Goal: Information Seeking & Learning: Compare options

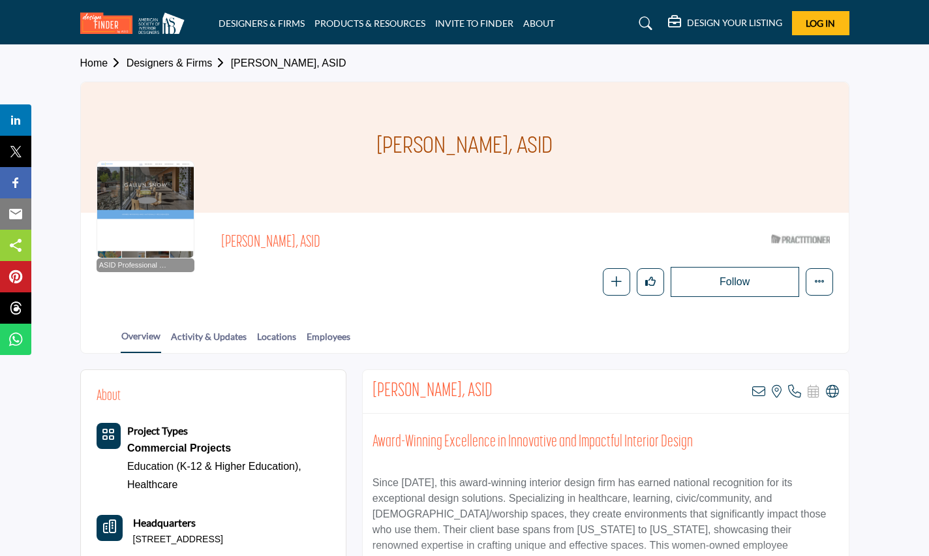
drag, startPoint x: 498, startPoint y: 141, endPoint x: 365, endPoint y: 143, distance: 133.1
click at [365, 143] on div "Sara Parsons, ASID" at bounding box center [465, 147] width 768 height 130
copy h1 "Sara Parsons,"
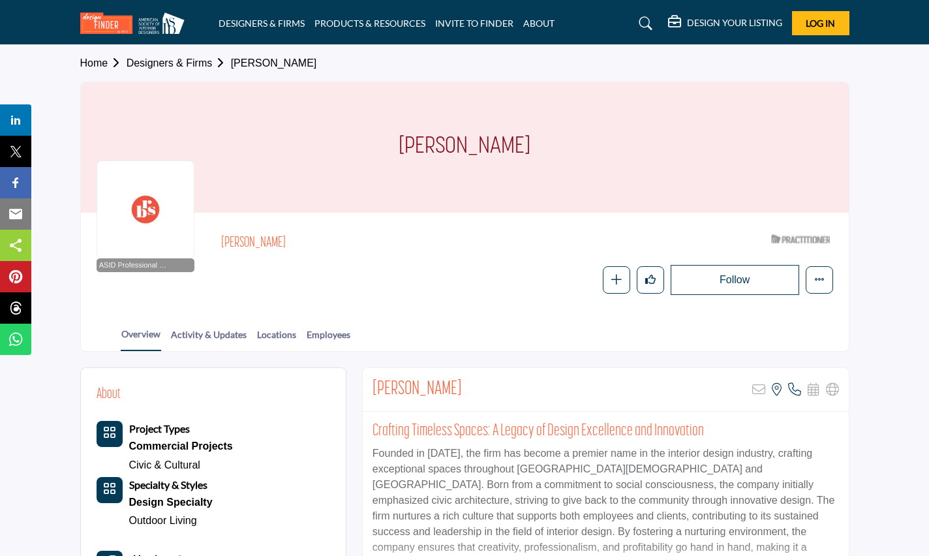
click at [294, 237] on h2 "Wendy Burbage" at bounding box center [400, 243] width 359 height 17
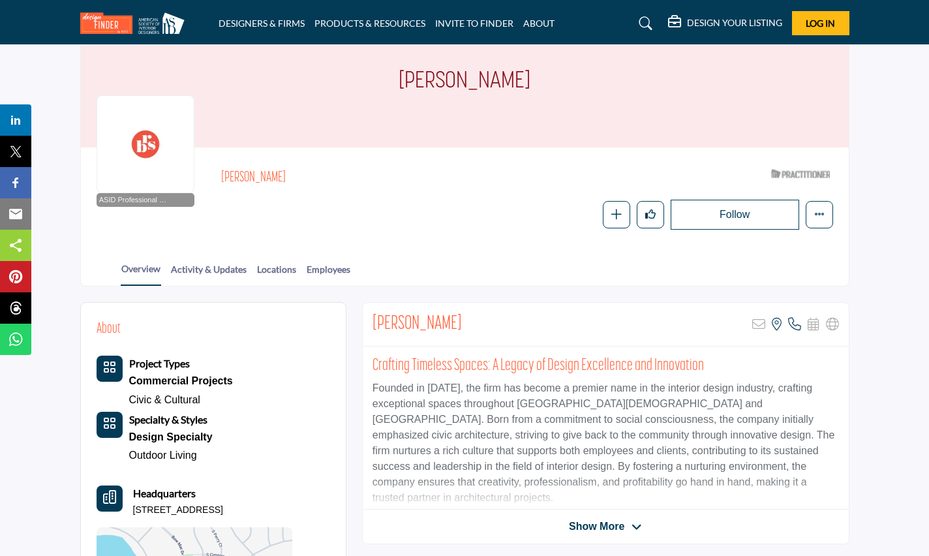
drag, startPoint x: 288, startPoint y: 174, endPoint x: 217, endPoint y: 175, distance: 71.8
click at [217, 175] on div "ASID Professional Practitioner ASID Professional Practitioners have successfull…" at bounding box center [465, 196] width 737 height 67
copy h2 "Wendy Burbage"
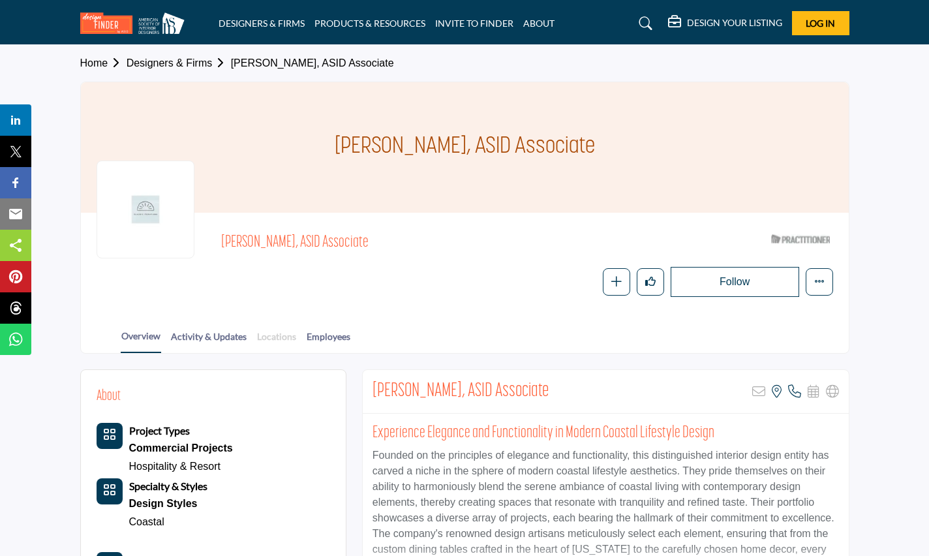
click at [286, 333] on link "Locations" at bounding box center [276, 340] width 40 height 23
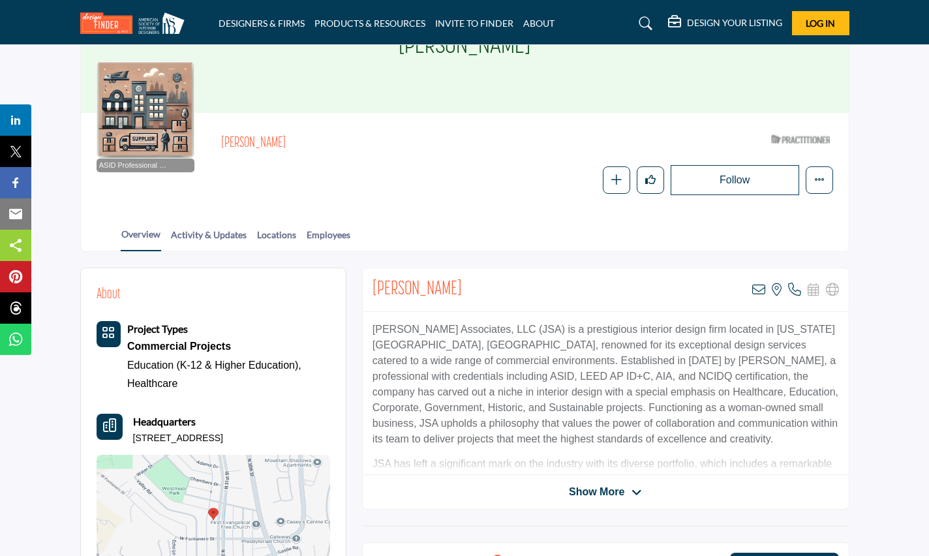
scroll to position [130, 0]
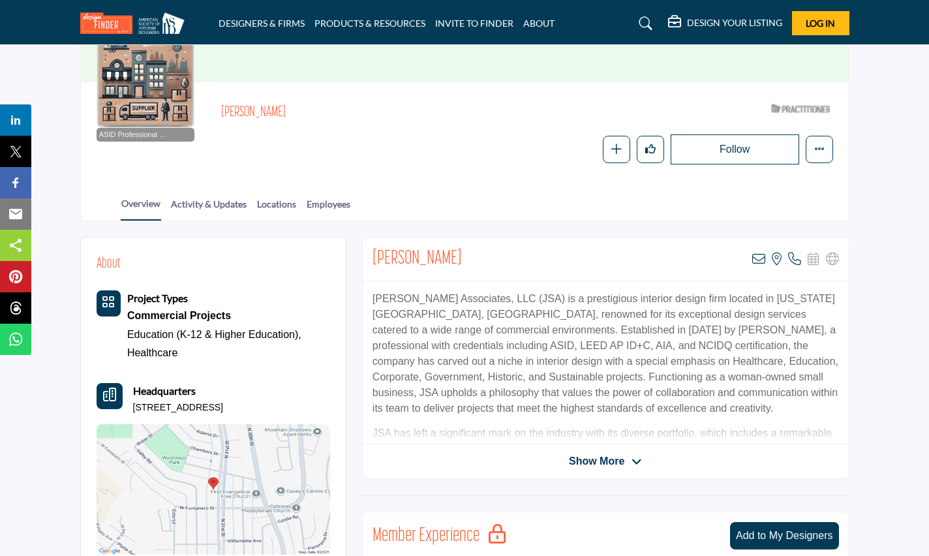
drag, startPoint x: 314, startPoint y: 250, endPoint x: 264, endPoint y: 260, distance: 50.5
click at [264, 260] on div "About Project Types Commercial Projects Education (K-12 & Higher Education), He…" at bounding box center [214, 403] width 234 height 301
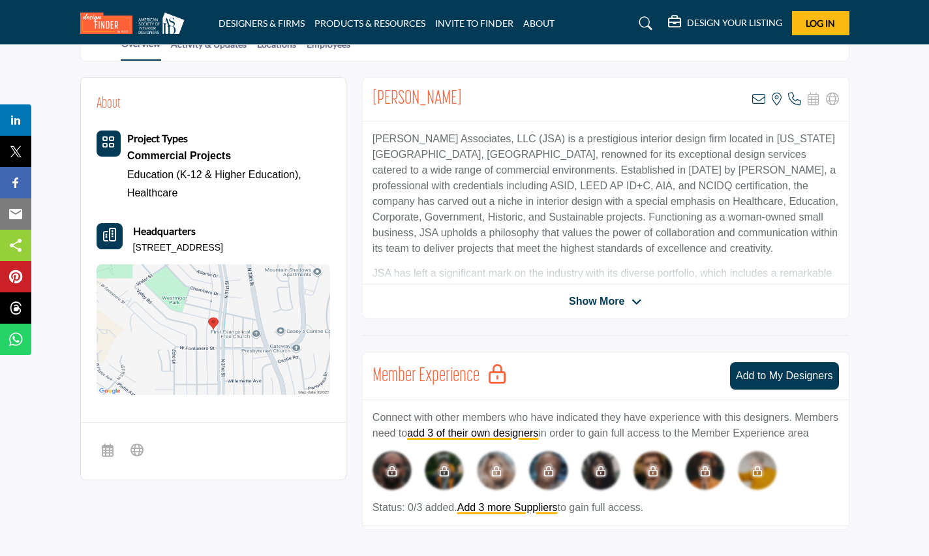
scroll to position [326, 0]
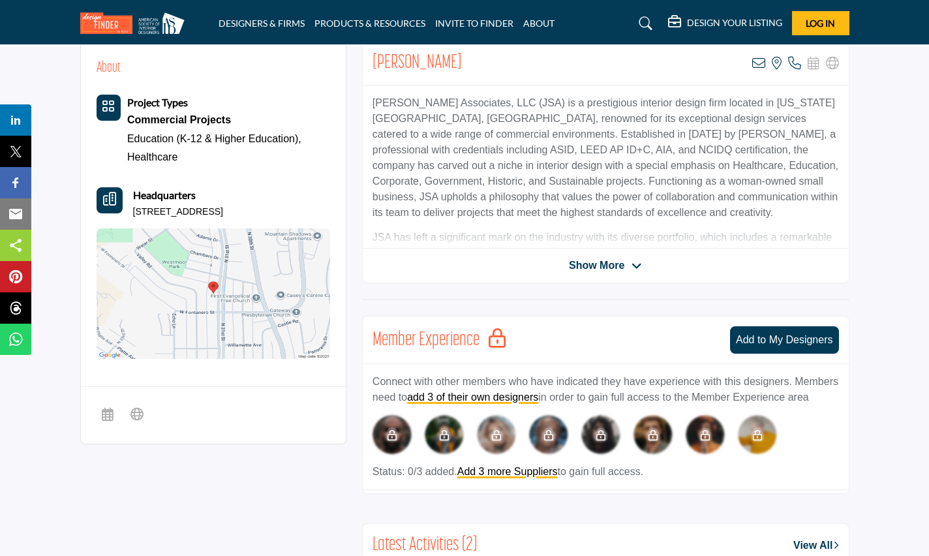
click at [607, 259] on span "Show More" at bounding box center [596, 266] width 55 height 16
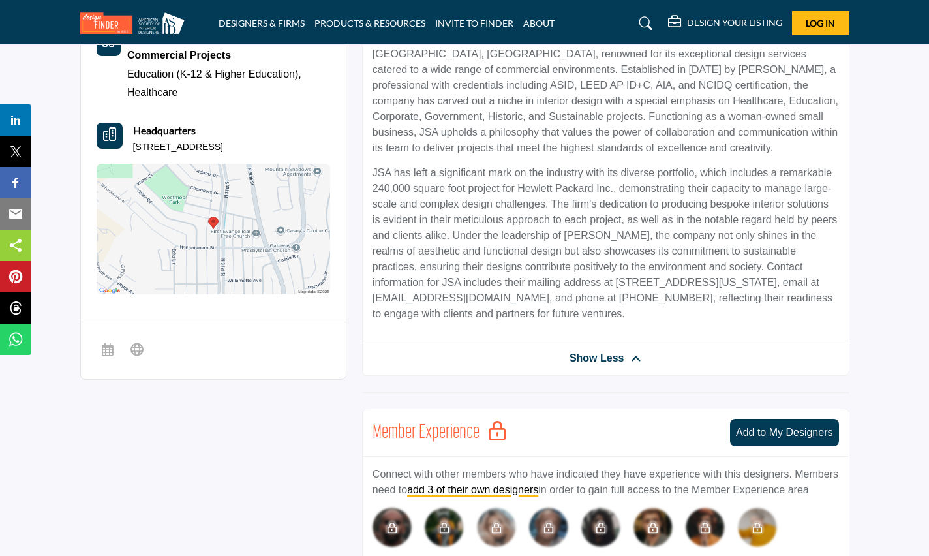
scroll to position [391, 0]
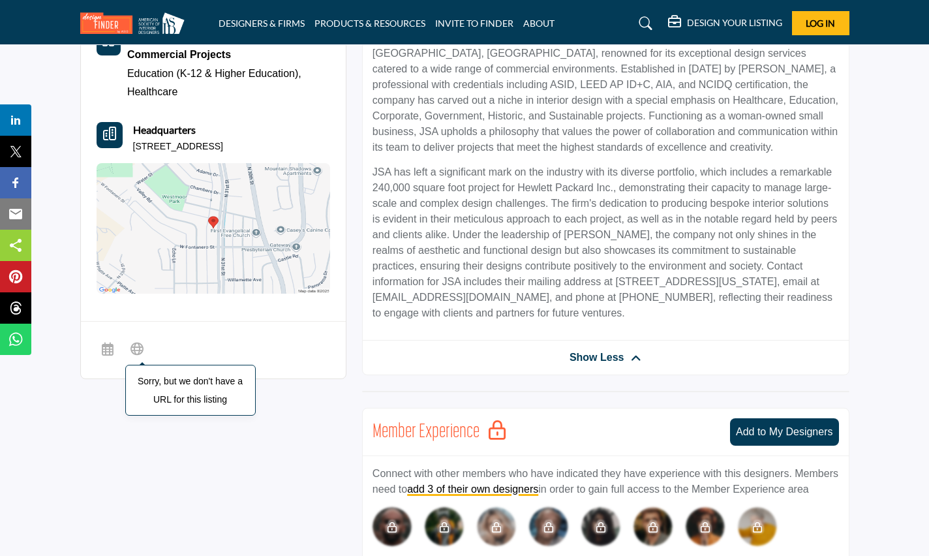
click at [141, 352] on icon at bounding box center [136, 349] width 13 height 16
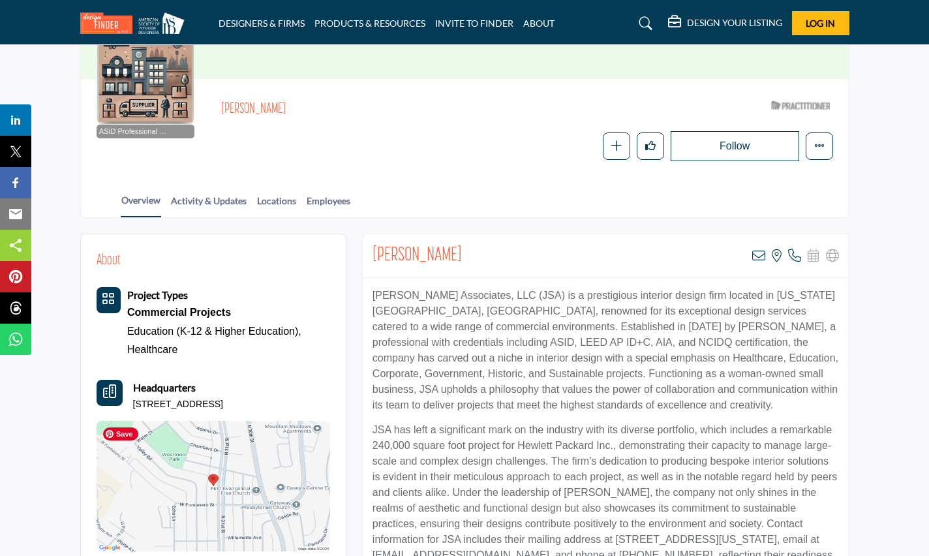
scroll to position [130, 0]
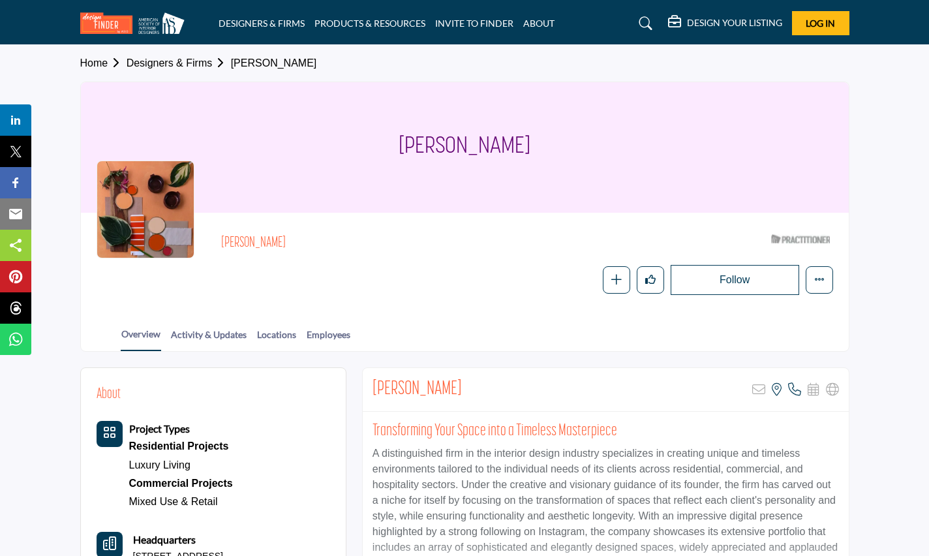
drag, startPoint x: 351, startPoint y: 88, endPoint x: 267, endPoint y: 227, distance: 162.1
drag, startPoint x: 267, startPoint y: 227, endPoint x: 251, endPoint y: 244, distance: 24.0
click at [251, 244] on h2 "Erin Levendusky" at bounding box center [400, 243] width 359 height 17
drag, startPoint x: 323, startPoint y: 244, endPoint x: 225, endPoint y: 239, distance: 98.0
click at [225, 239] on h2 "Erin Levendusky" at bounding box center [400, 243] width 359 height 17
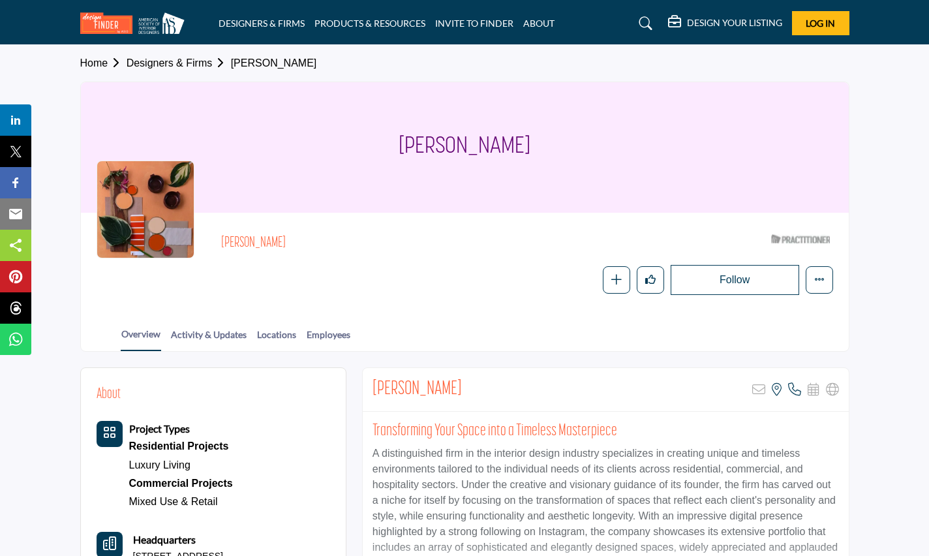
copy h2 "Erin Levendusky"
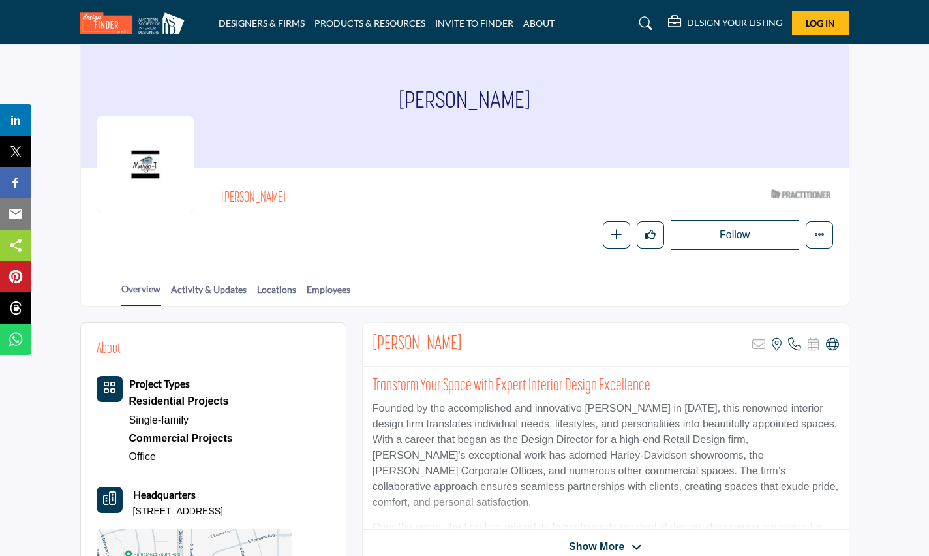
scroll to position [65, 0]
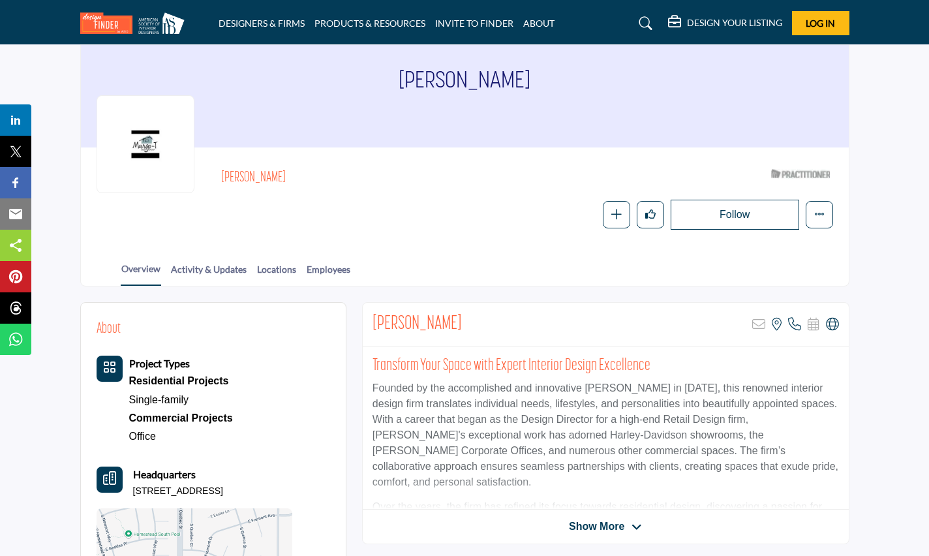
click at [624, 516] on div "Margo Togher Sorry, but this listing is on a subscription plan which does not a…" at bounding box center [605, 423] width 487 height 242
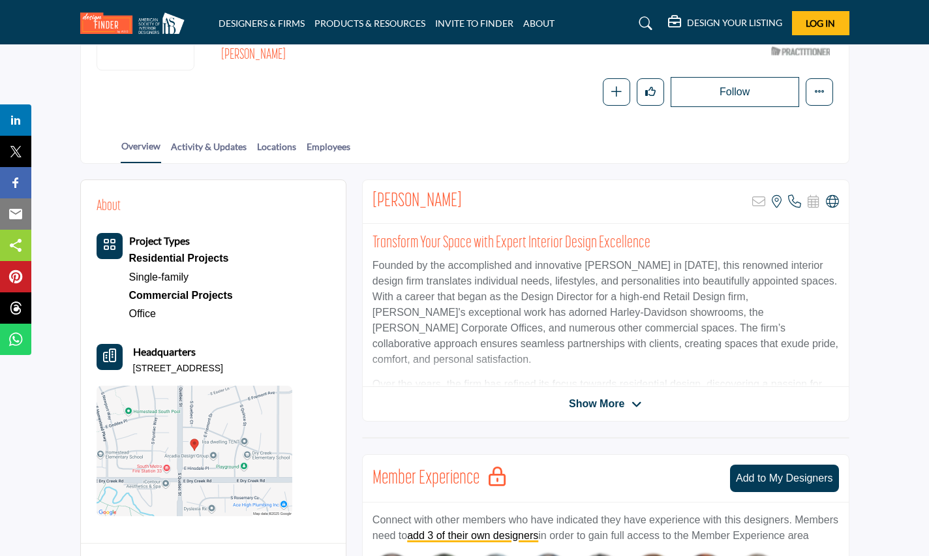
scroll to position [196, 0]
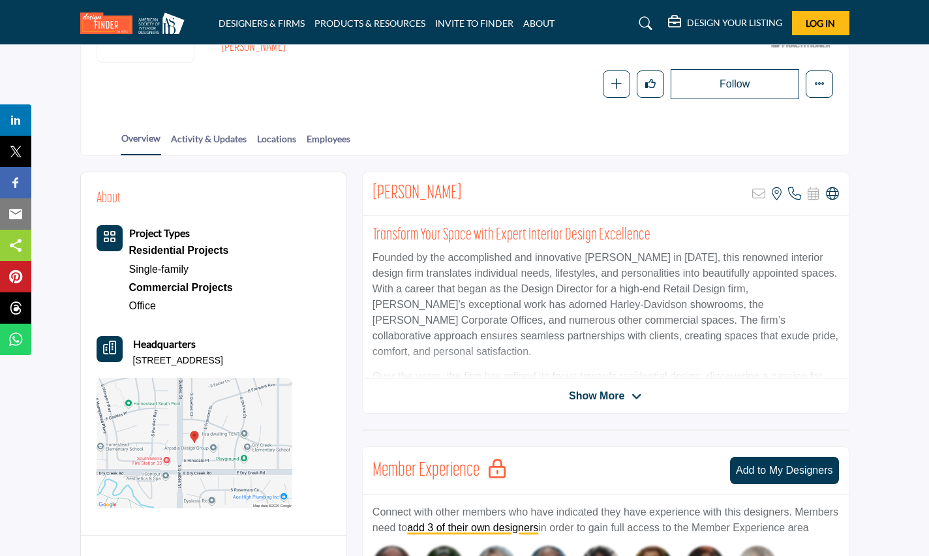
click at [619, 395] on span "Show More" at bounding box center [596, 396] width 55 height 16
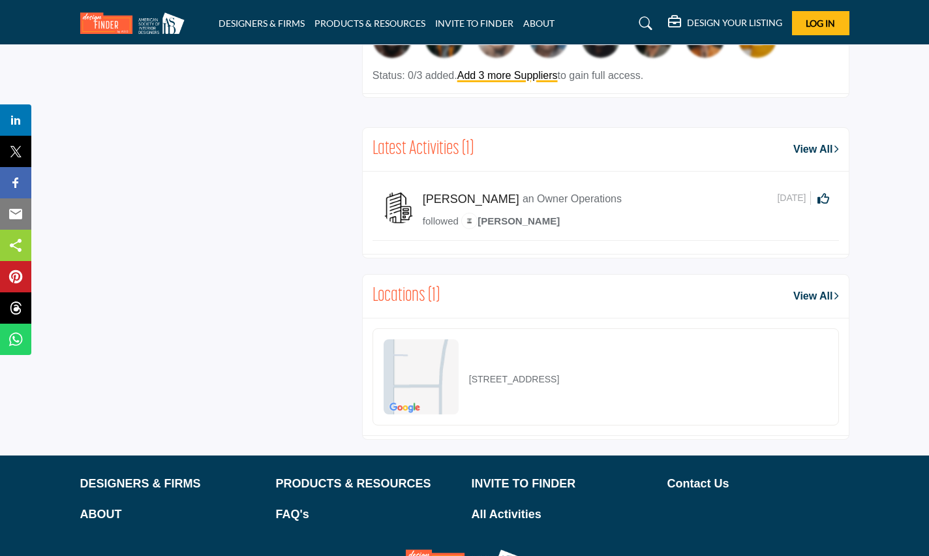
scroll to position [848, 0]
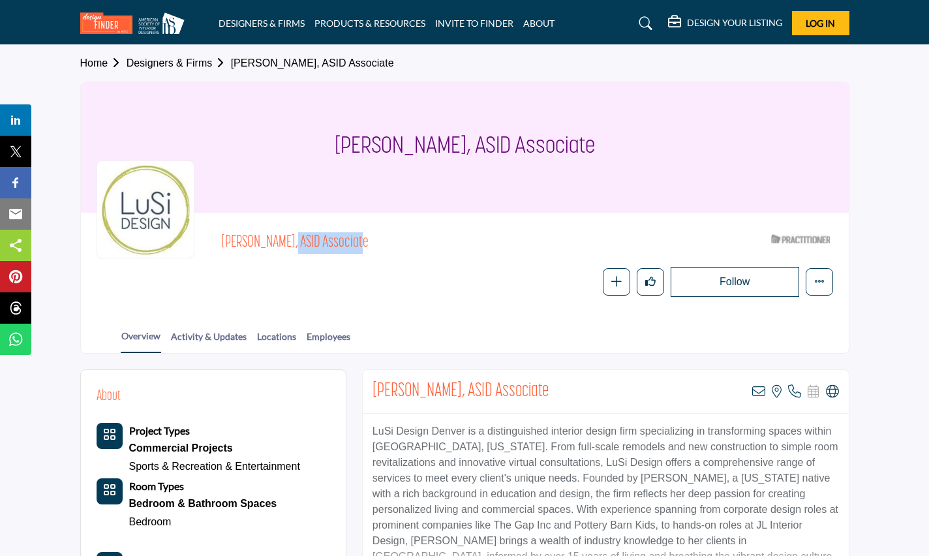
drag, startPoint x: 288, startPoint y: 239, endPoint x: 199, endPoint y: 241, distance: 88.7
click at [199, 241] on div "[PERSON_NAME], ASID Associate ASID Qualified Practitioner who validates work an…" at bounding box center [465, 262] width 737 height 69
copy span "[PERSON_NAME]"
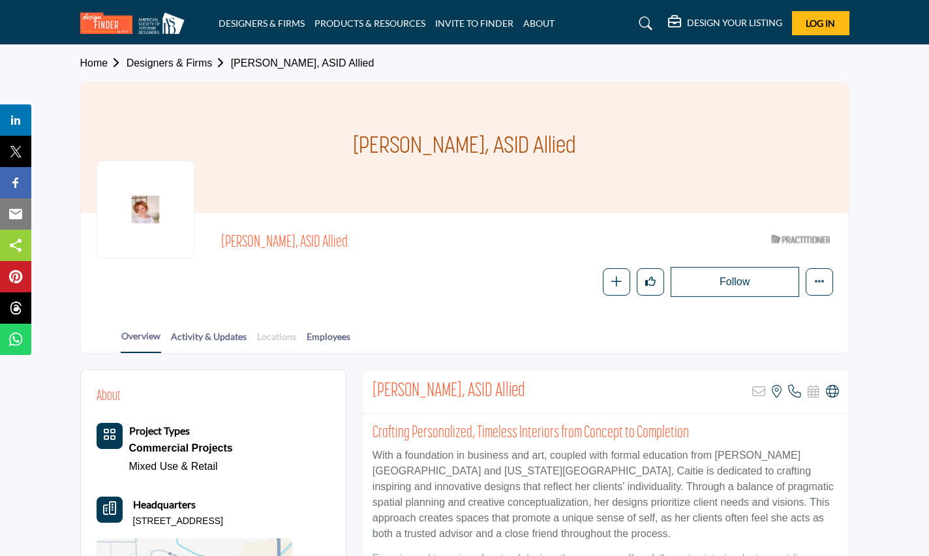
click at [279, 337] on link "Locations" at bounding box center [276, 340] width 40 height 23
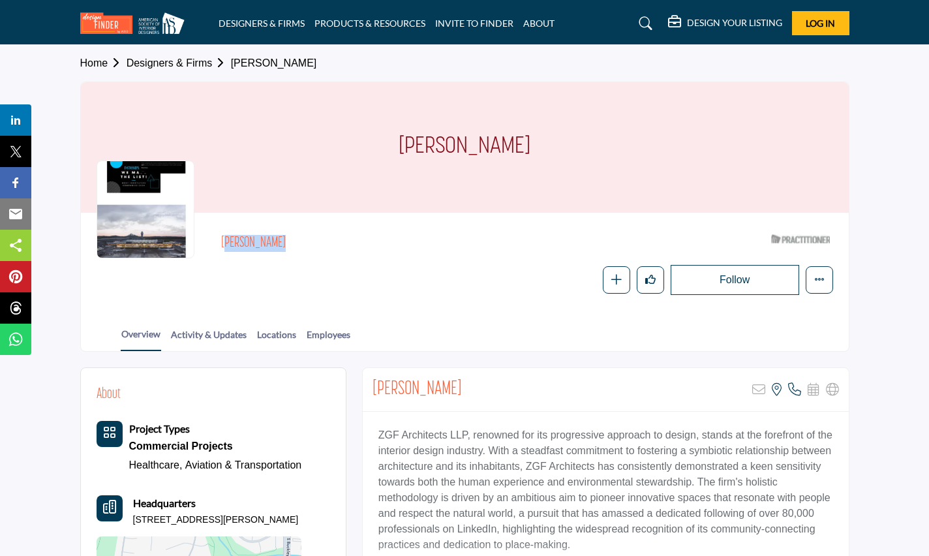
drag, startPoint x: 273, startPoint y: 247, endPoint x: 211, endPoint y: 237, distance: 62.1
click at [211, 237] on div "[PERSON_NAME] ASID Qualified Practitioner who validates work and experience to …" at bounding box center [465, 261] width 737 height 67
copy h2 "[PERSON_NAME]"
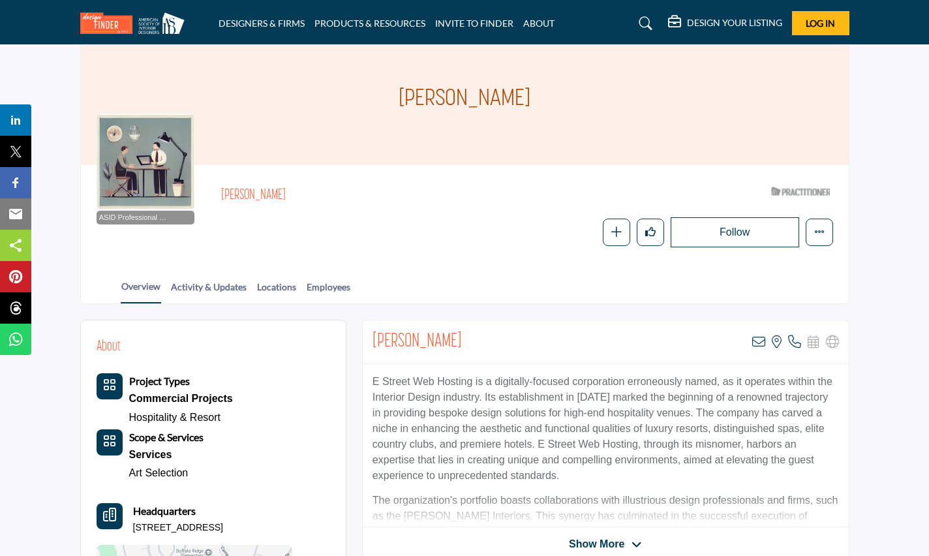
scroll to position [65, 0]
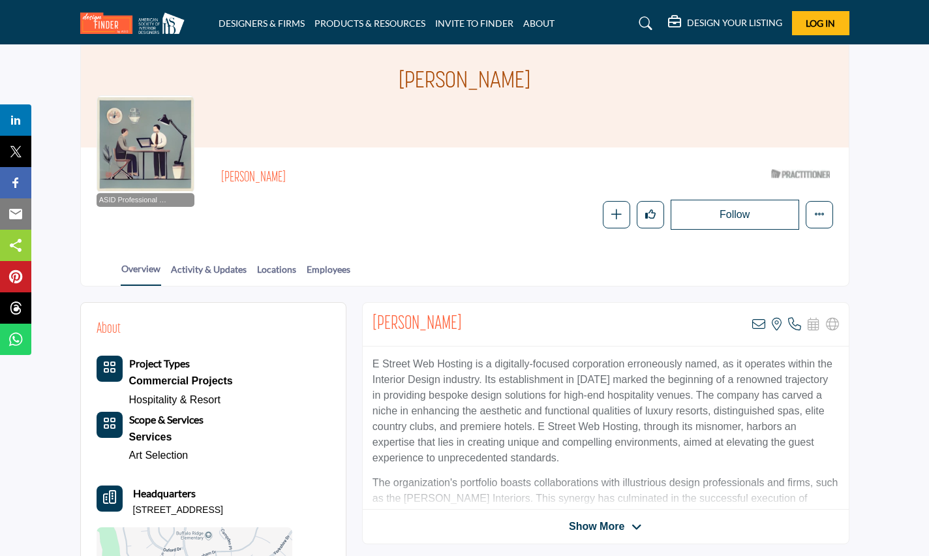
drag, startPoint x: 305, startPoint y: 186, endPoint x: 192, endPoint y: 170, distance: 114.0
click at [192, 170] on div "ASID Professional Practitioner ASID Professional Practitioners have successfull…" at bounding box center [465, 196] width 737 height 67
click at [241, 171] on h2 "[PERSON_NAME]" at bounding box center [400, 178] width 359 height 17
drag, startPoint x: 301, startPoint y: 178, endPoint x: 221, endPoint y: 162, distance: 81.9
click at [221, 162] on div "ASID Professional Practitioner ASID Professional Practitioners have successfull…" at bounding box center [465, 196] width 768 height 98
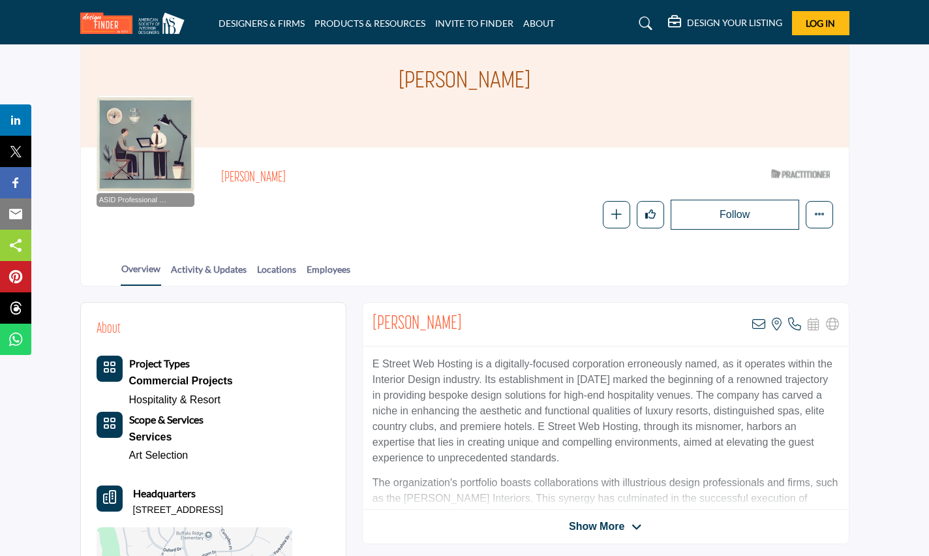
copy h2 "[PERSON_NAME]"
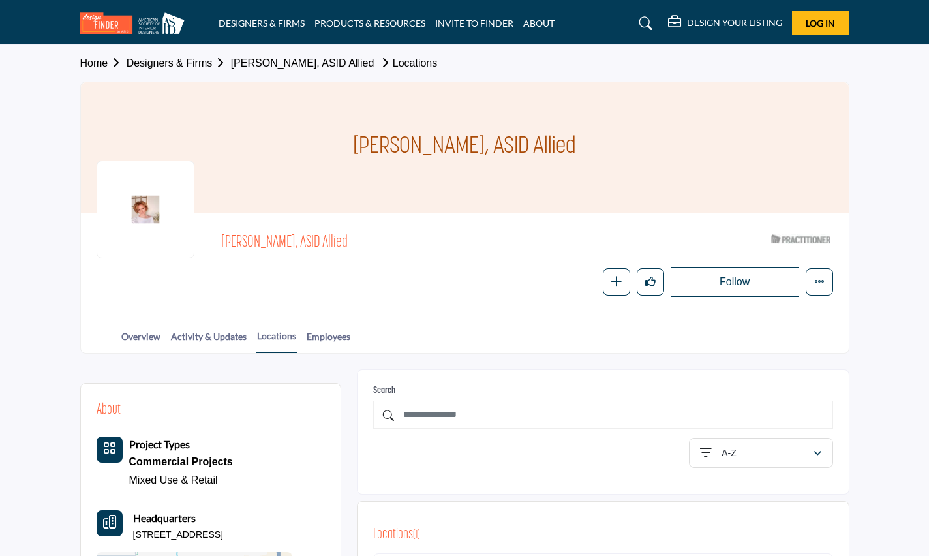
click at [286, 242] on span "Caitie McQuaid, ASID Allied" at bounding box center [400, 243] width 359 height 22
